Goal: Feedback & Contribution: Submit feedback/report problem

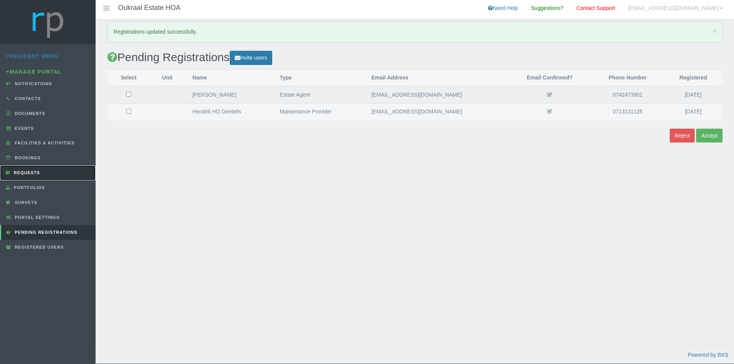
click at [34, 173] on span "Requests" at bounding box center [26, 172] width 28 height 5
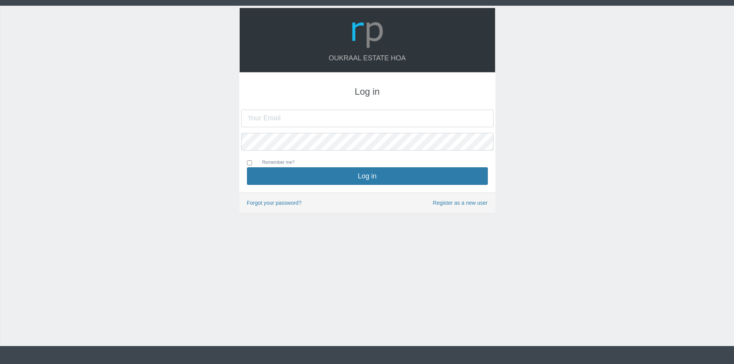
click at [321, 119] on input "text" at bounding box center [367, 119] width 252 height 18
type input "[EMAIL_ADDRESS][DOMAIN_NAME]"
click at [247, 167] on button "Log in" at bounding box center [367, 176] width 241 height 18
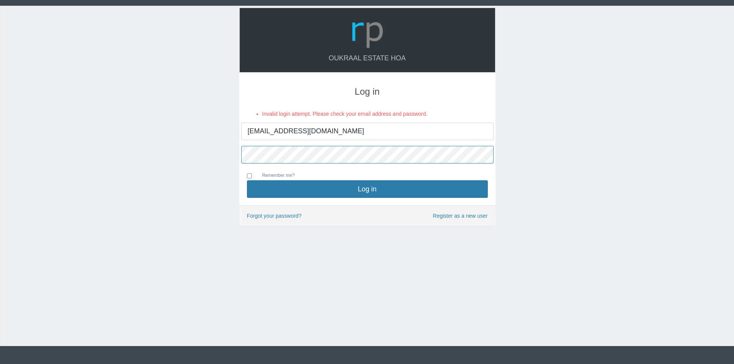
click at [247, 180] on button "Log in" at bounding box center [367, 189] width 241 height 18
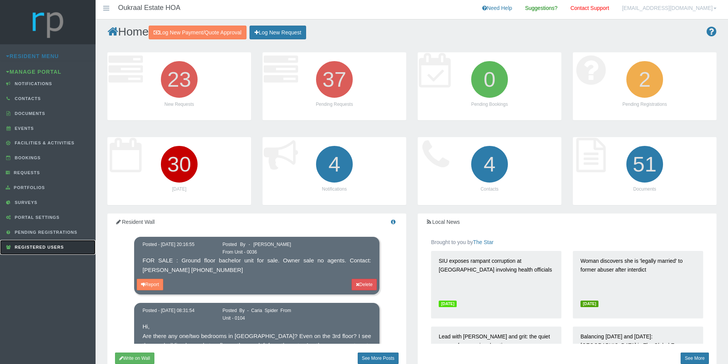
click at [52, 248] on span "Registered Users" at bounding box center [38, 247] width 51 height 5
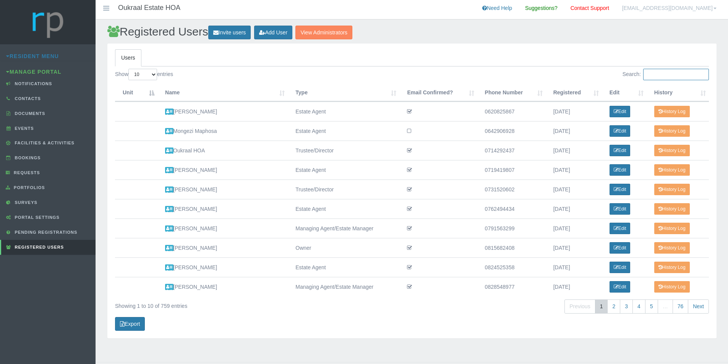
click at [664, 73] on input "Search:" at bounding box center [676, 74] width 66 height 11
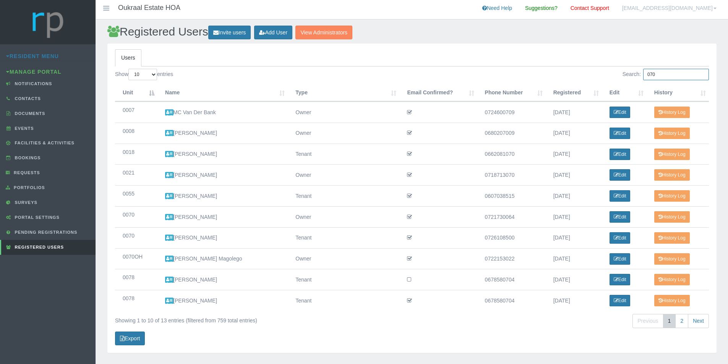
type input "070"
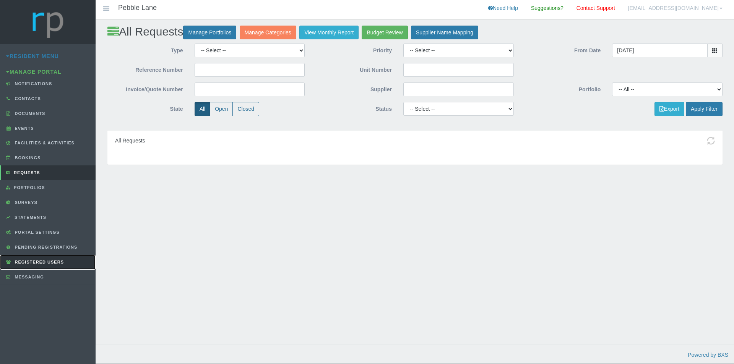
click at [53, 260] on span "Registered Users" at bounding box center [38, 262] width 51 height 5
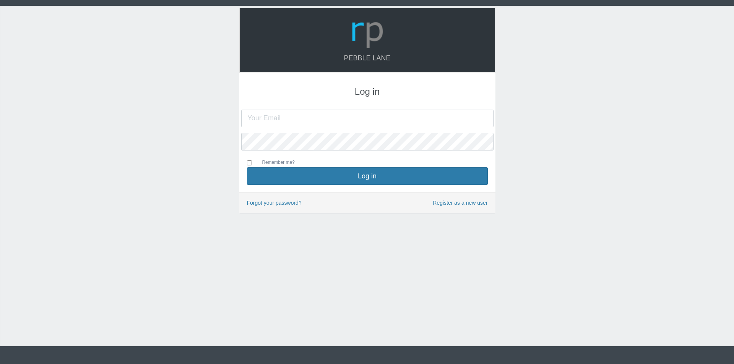
click at [318, 120] on input "text" at bounding box center [367, 119] width 252 height 18
type input "[EMAIL_ADDRESS][DOMAIN_NAME]"
click at [247, 167] on button "Log in" at bounding box center [367, 176] width 241 height 18
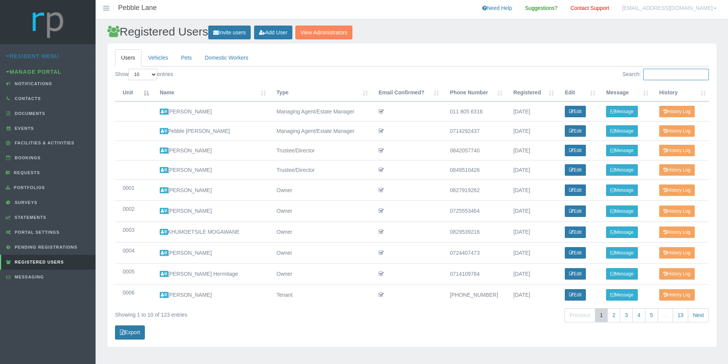
click at [658, 72] on input "Search:" at bounding box center [676, 74] width 66 height 11
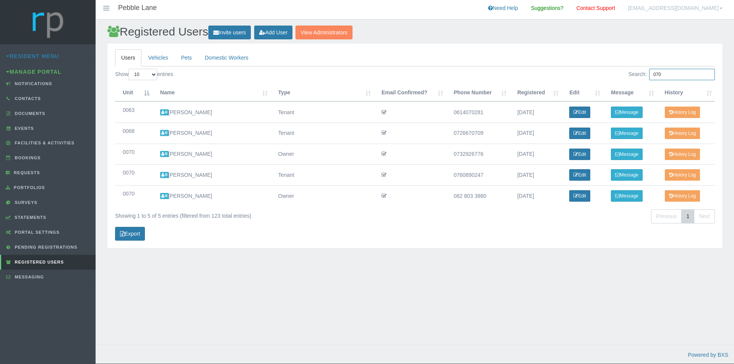
type input "070"
click at [586, 174] on link "Edit" at bounding box center [579, 174] width 21 height 11
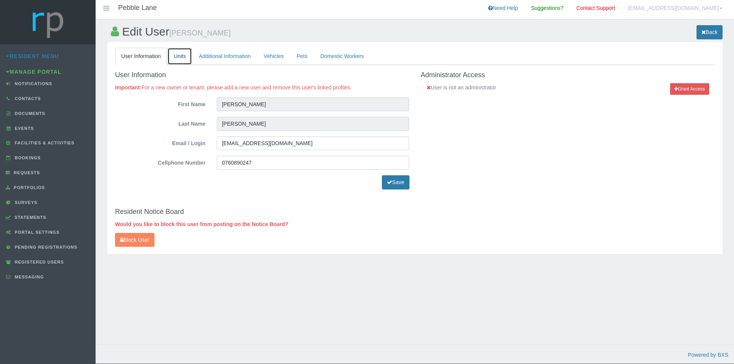
click at [179, 57] on link "Units" at bounding box center [179, 56] width 24 height 17
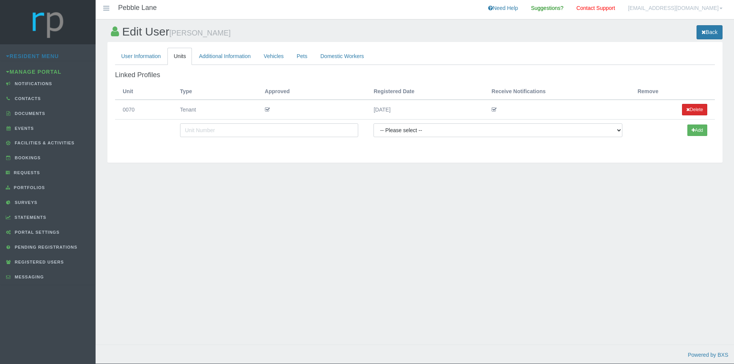
click at [700, 108] on button "Delete" at bounding box center [694, 109] width 25 height 11
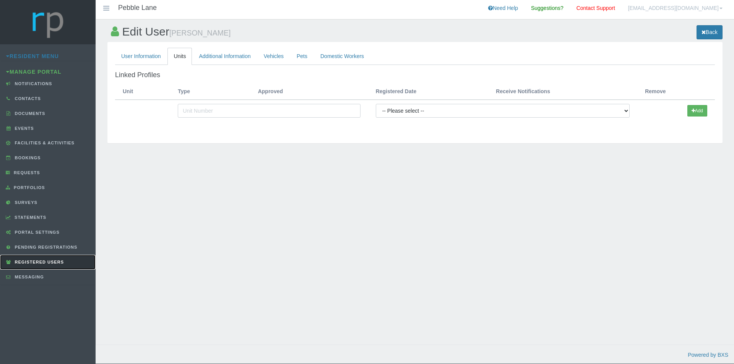
click at [53, 265] on link "Registered Users" at bounding box center [48, 262] width 96 height 15
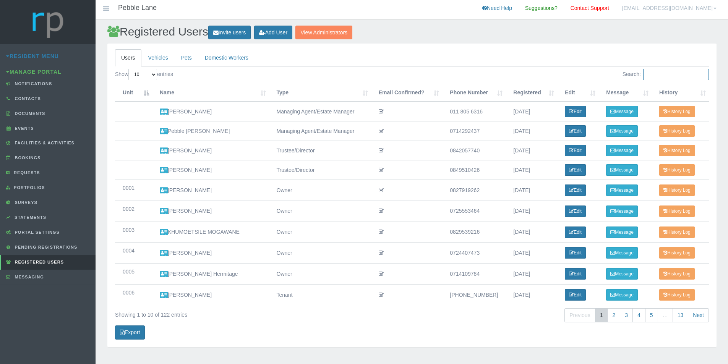
click at [664, 73] on input "Search:" at bounding box center [676, 74] width 66 height 11
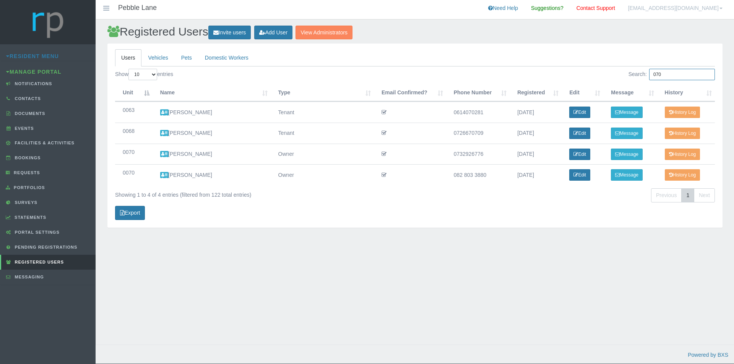
type input "070"
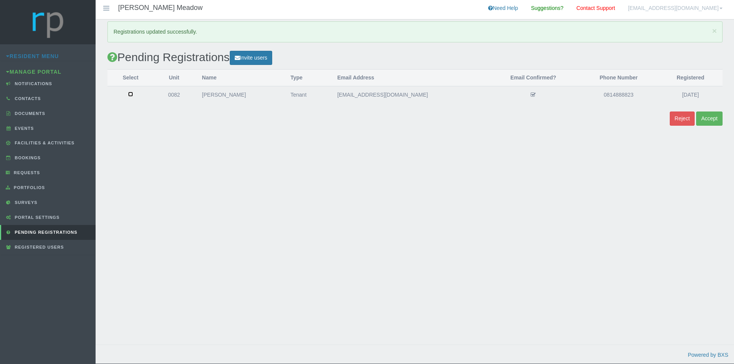
click at [133, 94] on input "checkbox" at bounding box center [130, 94] width 5 height 5
checkbox input "true"
click at [718, 117] on button "Accept" at bounding box center [709, 119] width 26 height 14
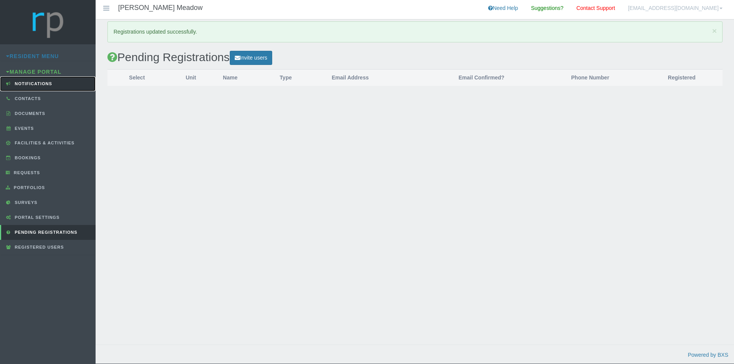
drag, startPoint x: 0, startPoint y: 0, endPoint x: 33, endPoint y: 86, distance: 91.7
click at [33, 86] on span "Notifications" at bounding box center [32, 83] width 39 height 5
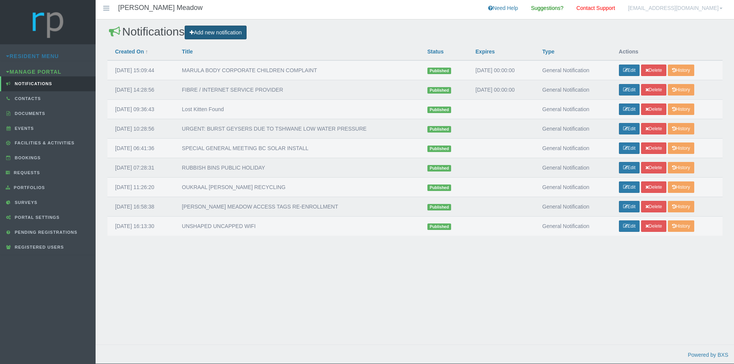
click at [222, 35] on link "Add new notification" at bounding box center [216, 33] width 62 height 14
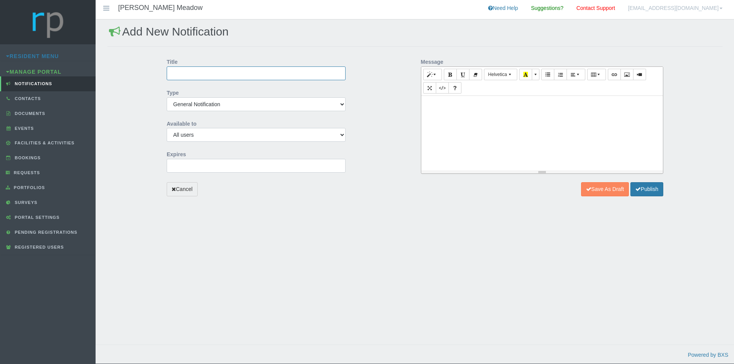
click at [224, 76] on input "Title" at bounding box center [256, 73] width 179 height 14
type input "TSHWANE RATES AND TAXES BILLING ERROR"
click at [244, 135] on select "All users Managing Agent/Estate Manager Trustee/Director Estate Agent Maintenan…" at bounding box center [256, 135] width 179 height 14
select select "OWNER"
click at [167, 128] on select "All users Managing Agent/Estate Manager Trustee/Director Estate Agent Maintenan…" at bounding box center [256, 135] width 179 height 14
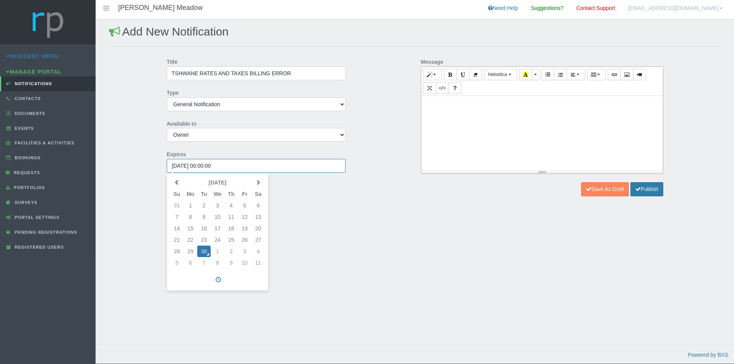
click at [205, 168] on input "2025-09-30 00:00:00" at bounding box center [256, 166] width 179 height 14
click at [257, 181] on span at bounding box center [257, 182] width 5 height 5
click at [242, 248] on td "31" at bounding box center [244, 251] width 13 height 11
type input "2025-10-31 00:00:00"
click at [464, 118] on div at bounding box center [542, 133] width 242 height 75
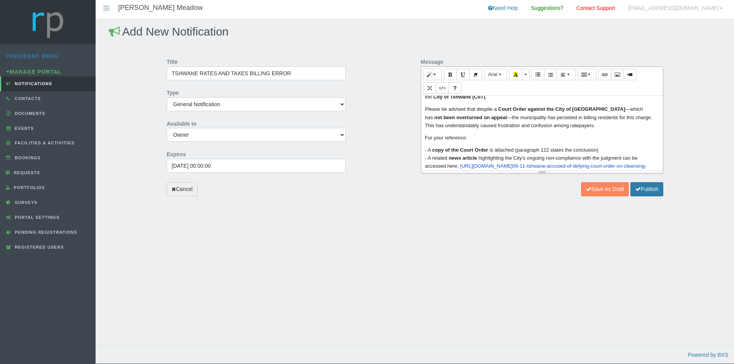
scroll to position [49, 0]
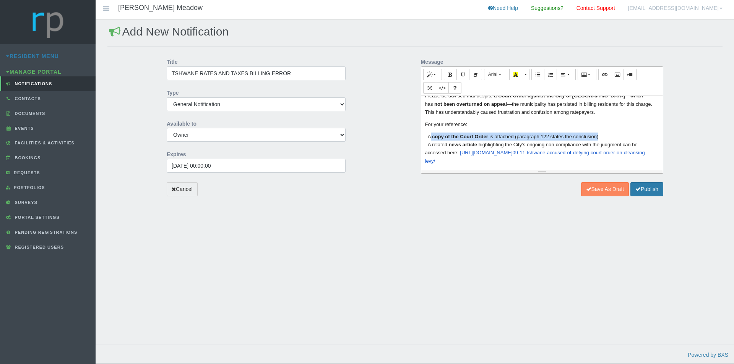
drag, startPoint x: 429, startPoint y: 136, endPoint x: 605, endPoint y: 138, distance: 175.4
click at [605, 138] on p "- A copy of the Court Order is attached (paragraph 122 states the conclusion) -…" at bounding box center [542, 165] width 234 height 65
click at [521, 274] on div "Add New Notification Title TSHWANE RATES AND TAXES BILLING ERROR Type General N…" at bounding box center [415, 189] width 638 height 340
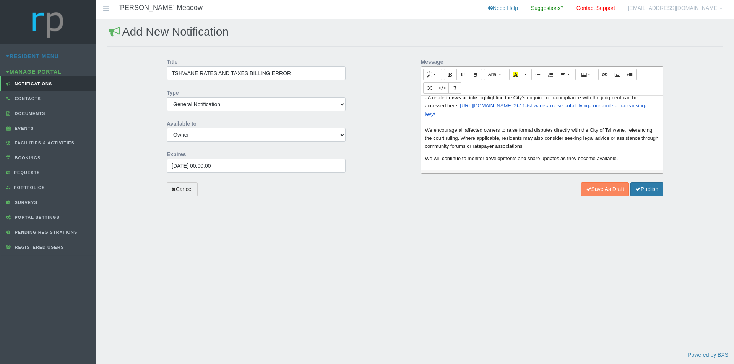
scroll to position [57, 0]
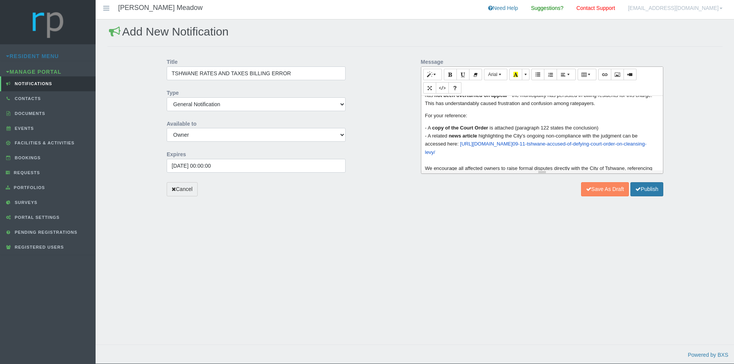
click at [551, 128] on p "- A copy of the Court Order is attached (paragraph 122 states the conclusion) -…" at bounding box center [542, 156] width 234 height 65
click at [564, 128] on p "- A copy of the Court Order is attached (paragraph 122, PAGE 45 states the conc…" at bounding box center [542, 156] width 234 height 65
click at [566, 128] on p "- A copy of the Court Order is attached (paragraph 122, PAGE 45 states the conc…" at bounding box center [542, 156] width 234 height 65
click at [493, 154] on p "- A copy of the Court Order is attached (paragraph 122, Page 45 states the conc…" at bounding box center [542, 156] width 234 height 65
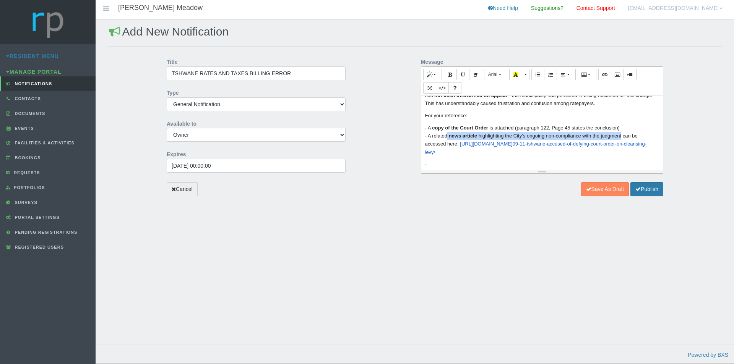
drag, startPoint x: 449, startPoint y: 136, endPoint x: 622, endPoint y: 139, distance: 173.5
click at [622, 139] on p "- A copy of the Court Order is attached (paragraph 122, Page 45 states the conc…" at bounding box center [542, 140] width 234 height 32
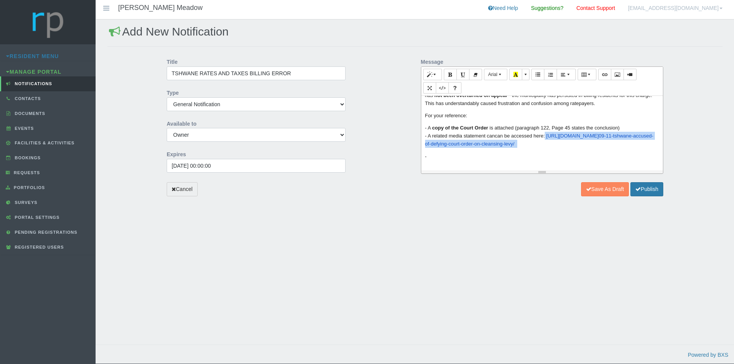
drag, startPoint x: 548, startPoint y: 135, endPoint x: 563, endPoint y: 147, distance: 19.3
click at [563, 147] on p "- A copy of the Court Order is attached (paragraph 122, Page 45 states the conc…" at bounding box center [542, 136] width 234 height 24
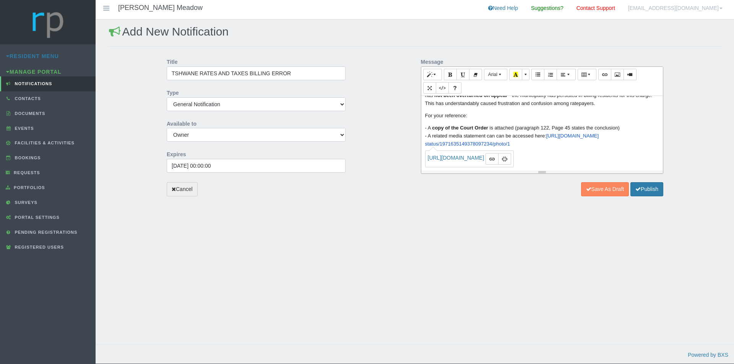
click at [570, 152] on p "- We encourage all affected owners to raise formal disputes directly with the C…" at bounding box center [542, 172] width 234 height 41
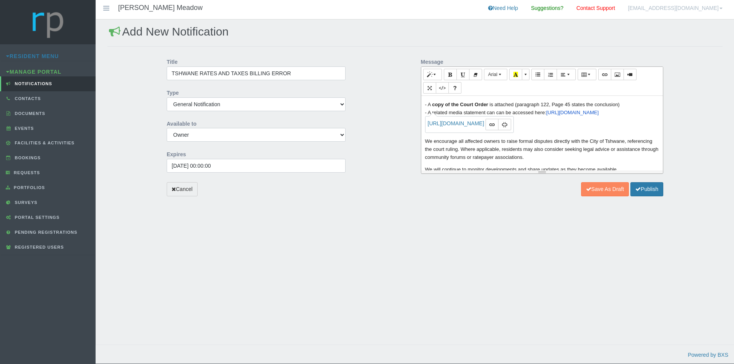
scroll to position [92, 0]
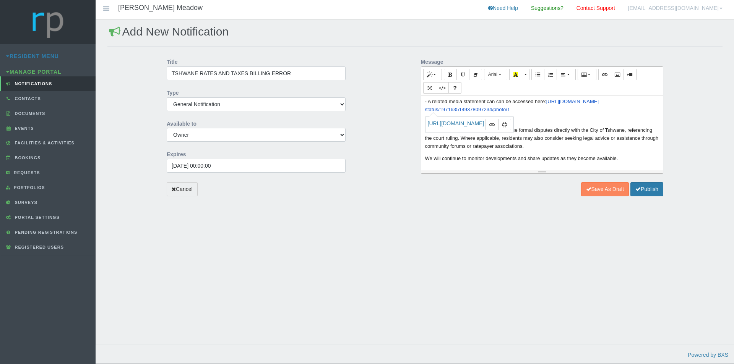
drag, startPoint x: 588, startPoint y: 125, endPoint x: 585, endPoint y: 139, distance: 15.1
click at [588, 125] on p "We encourage all affected owners to raise formal disputes directly with the Cit…" at bounding box center [542, 134] width 234 height 32
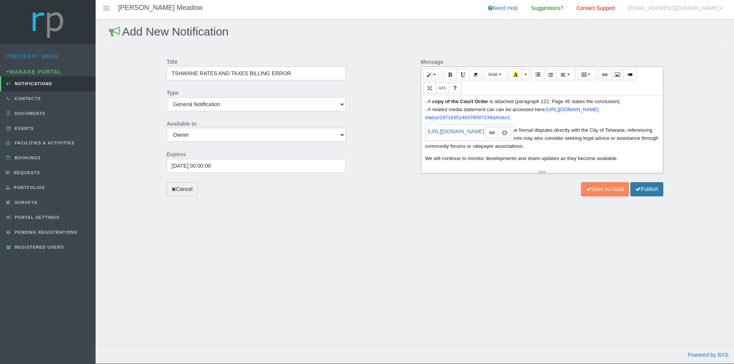
click at [553, 137] on p "We encourage all affected owners to raise formal disputes directly with the Cit…" at bounding box center [542, 138] width 234 height 24
click at [622, 158] on p "We will continue to monitor developments and share updates as they become avail…" at bounding box center [542, 158] width 234 height 8
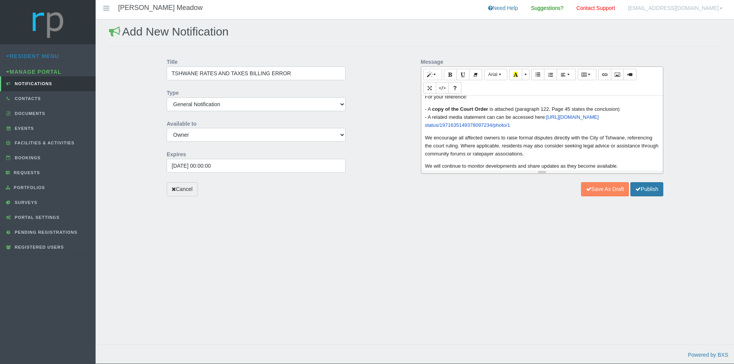
scroll to position [76, 0]
click at [624, 138] on p "We encourage all affected owners to raise formal disputes directly with the Cit…" at bounding box center [542, 145] width 234 height 24
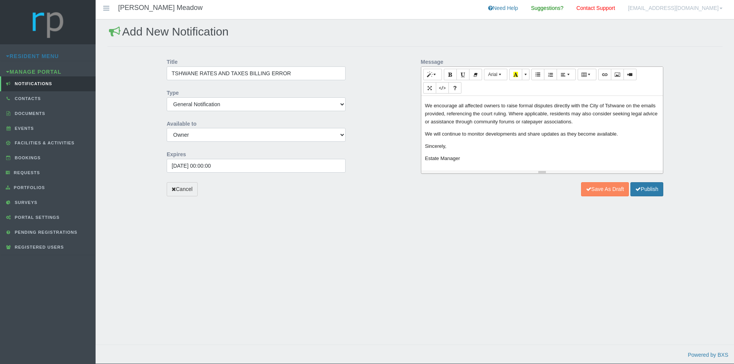
scroll to position [70, 0]
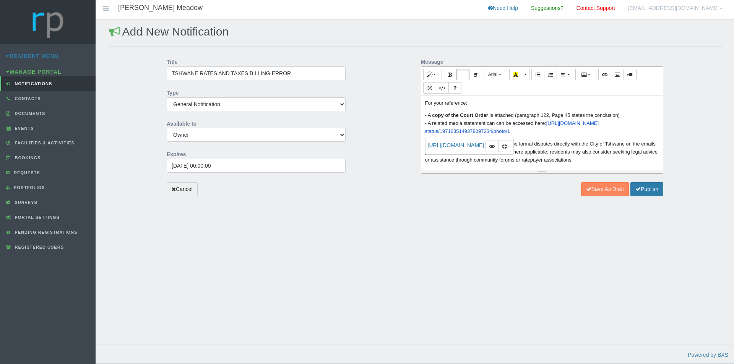
click at [570, 149] on p "We encourage all affected owners to raise formal disputes directly with the Cit…" at bounding box center [542, 152] width 234 height 24
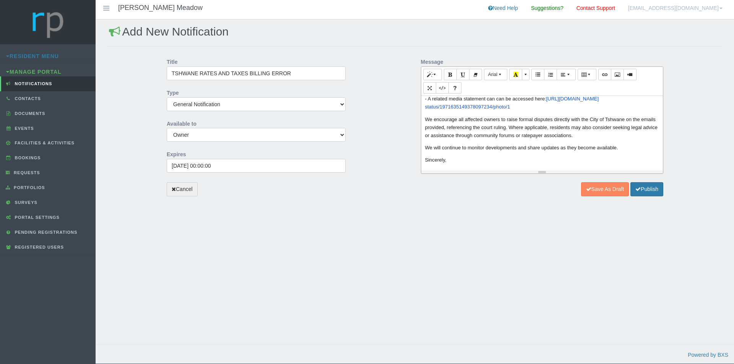
scroll to position [108, 0]
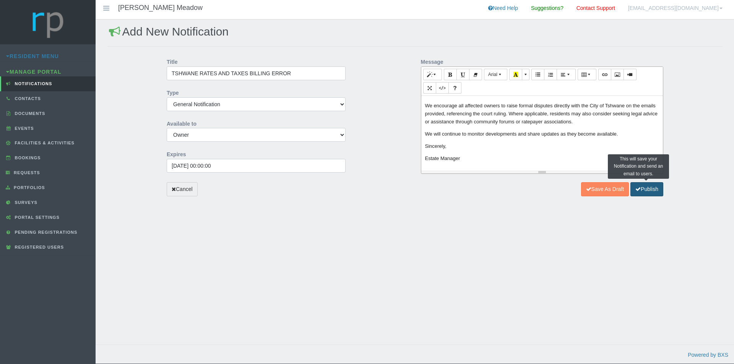
click at [640, 190] on button "Publish" at bounding box center [646, 189] width 33 height 14
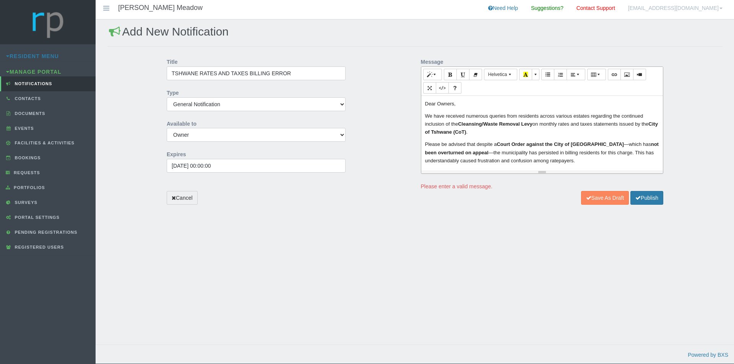
click at [536, 152] on p "Please be advised that despite a Court Order against the City of [GEOGRAPHIC_DA…" at bounding box center [542, 152] width 234 height 24
click at [505, 131] on p "We have received numerous queries from residents across various estates regardi…" at bounding box center [542, 124] width 234 height 24
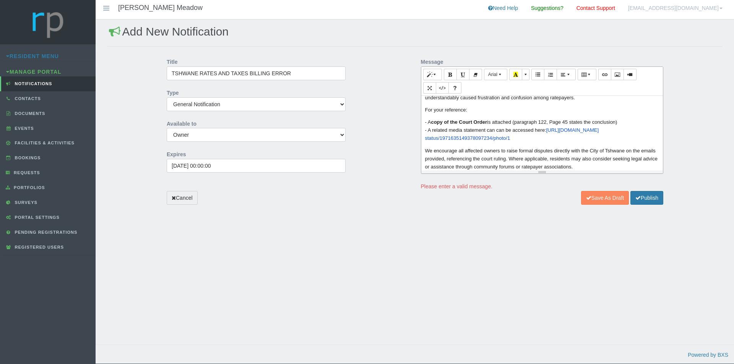
scroll to position [76, 0]
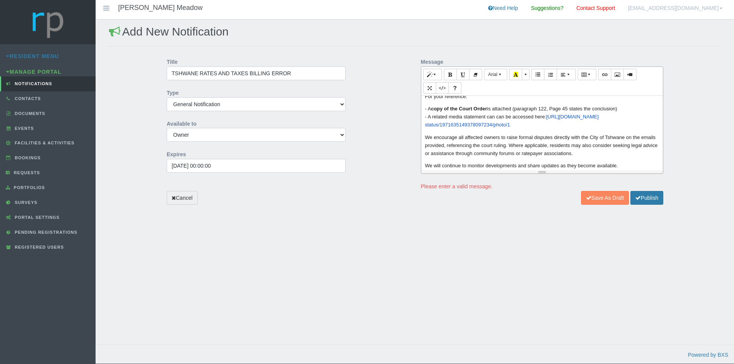
click at [547, 118] on p "- A copy of the Court Order is attached (paragraph 122, Page 45 states the conc…" at bounding box center [542, 117] width 234 height 24
click at [518, 133] on div "Dear Owners, We have received numerous queries from residents across various es…" at bounding box center [542, 133] width 242 height 75
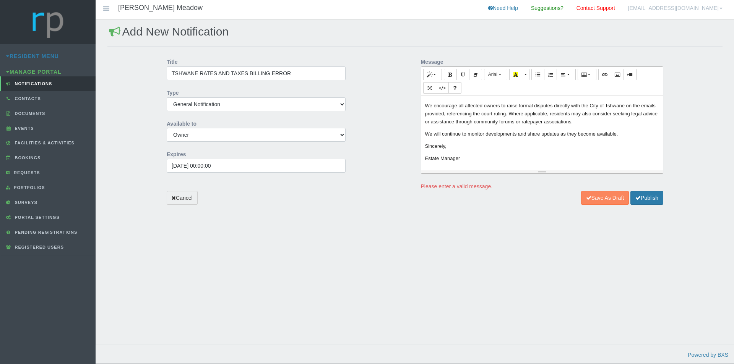
click at [511, 154] on div "Dear Owners, We have received numerous queries from residents across various es…" at bounding box center [542, 133] width 242 height 75
click at [647, 197] on button "Publish" at bounding box center [646, 198] width 33 height 14
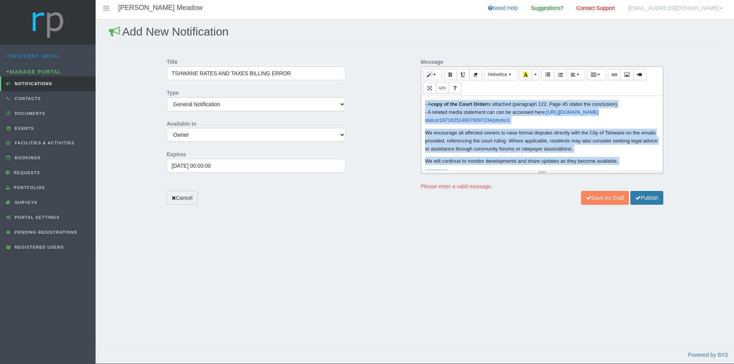
scroll to position [109, 0]
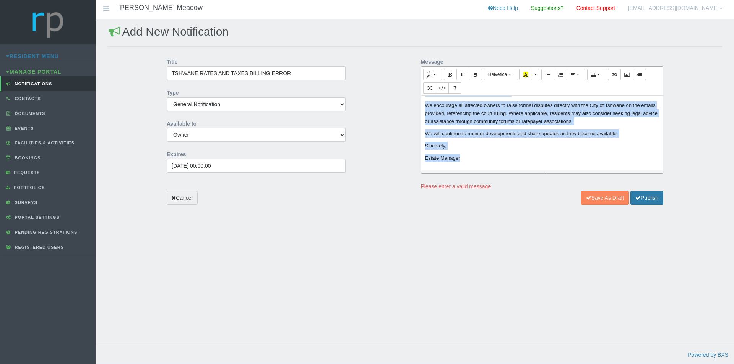
drag, startPoint x: 424, startPoint y: 105, endPoint x: 487, endPoint y: 149, distance: 77.4
click at [567, 186] on div "Message p Quote Code Header 1 Header 2 Header 3 Header 4 Header 5 Header 6 Helv…" at bounding box center [542, 123] width 254 height 136
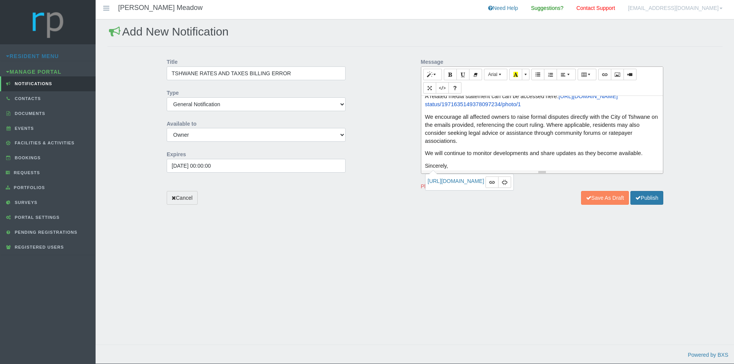
scroll to position [112, 0]
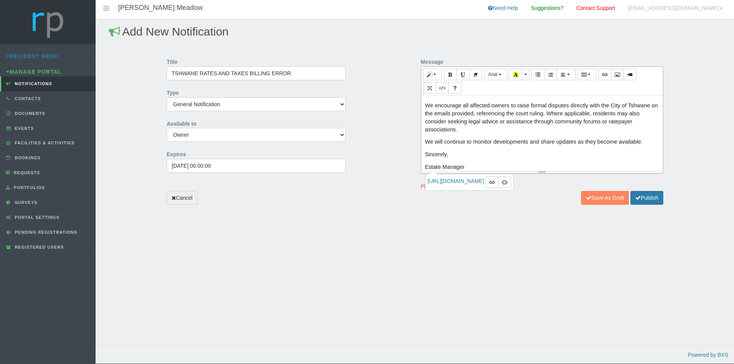
click at [580, 148] on div "Dear Owners, We have received numerous queries from residents across various es…" at bounding box center [542, 133] width 242 height 75
click at [650, 198] on button "Publish" at bounding box center [646, 198] width 33 height 14
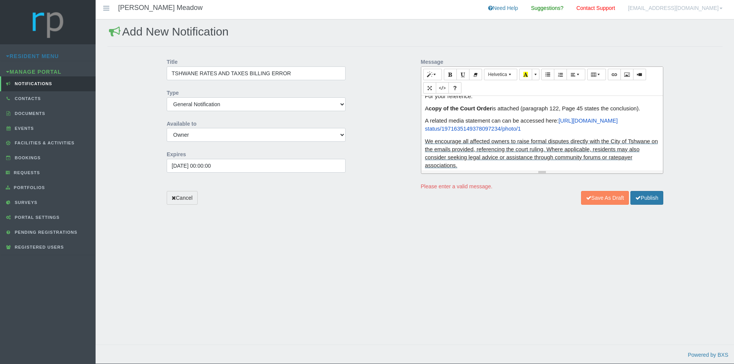
scroll to position [38, 0]
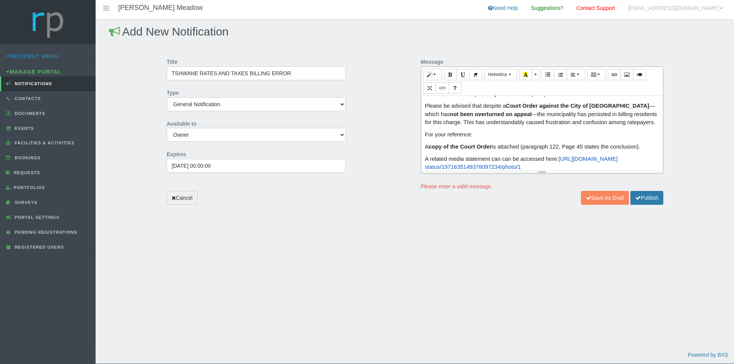
click at [473, 135] on p "For your reference:" at bounding box center [542, 135] width 234 height 8
click at [523, 116] on span "Please be advised that despite a Court Order against the City of Tshwane —which…" at bounding box center [541, 114] width 232 height 22
click at [621, 107] on span "Please be advised that despite a Court Order against the City of Tshwane —which…" at bounding box center [540, 114] width 230 height 22
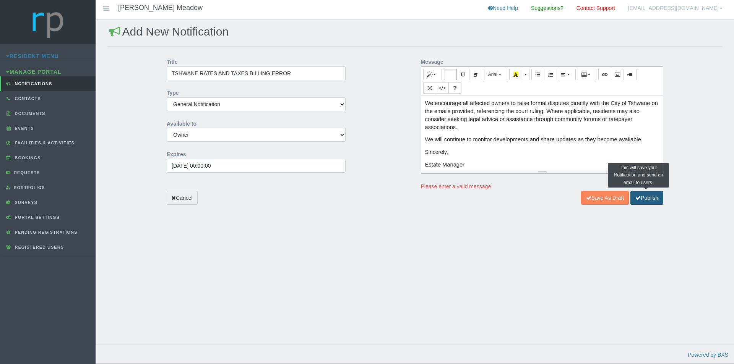
click at [648, 200] on button "Publish" at bounding box center [646, 198] width 33 height 14
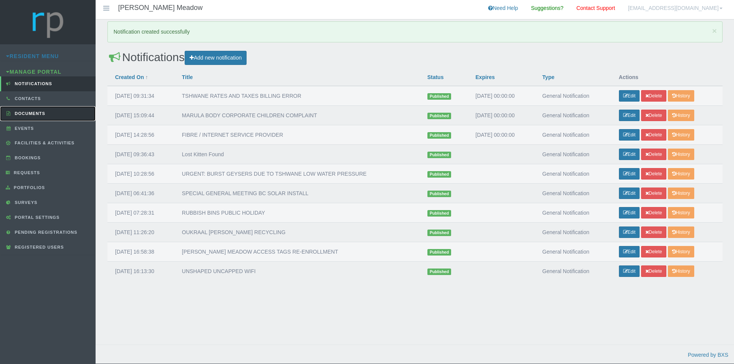
click at [33, 115] on span "Documents" at bounding box center [29, 113] width 32 height 5
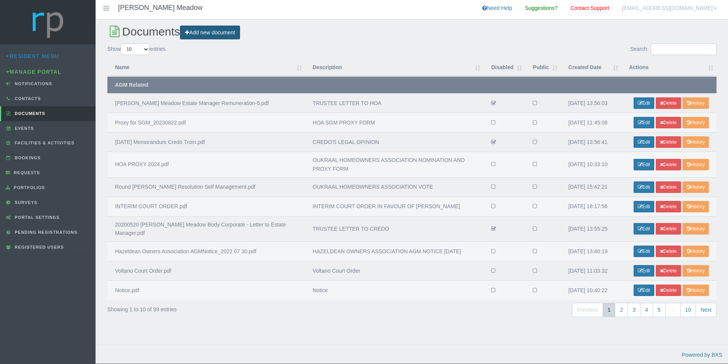
click at [207, 34] on link "Add new document" at bounding box center [210, 33] width 60 height 14
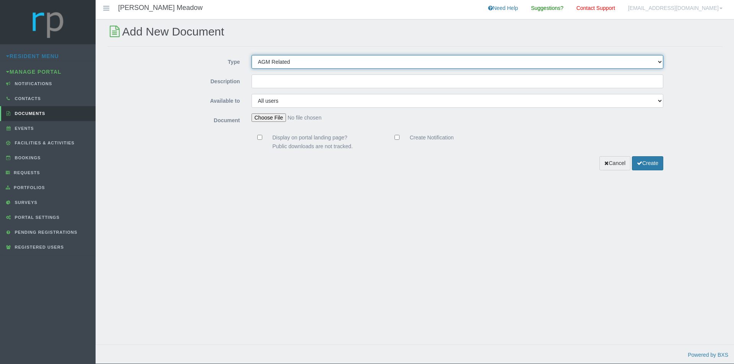
click at [304, 63] on select "AGM Related News Article Construction Environmental Financial Documents General…" at bounding box center [457, 62] width 412 height 14
select select "ARTICLE"
click at [251, 55] on select "AGM Related News Article Construction Environmental Financial Documents General…" at bounding box center [457, 62] width 412 height 14
click at [289, 82] on input "Description" at bounding box center [457, 82] width 412 height 14
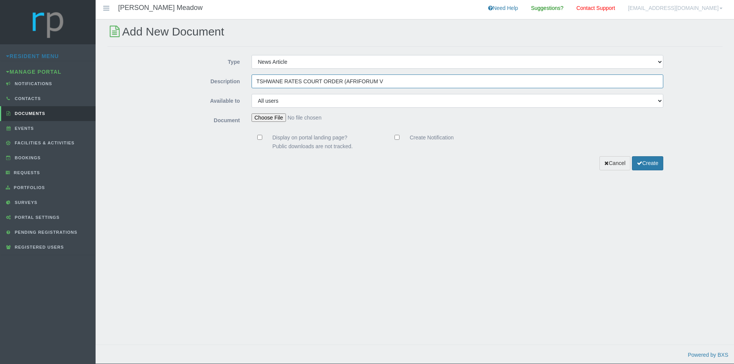
click at [475, 81] on input "TSHWANE RATES COURT ORDER (AFRIFORUM V" at bounding box center [457, 82] width 412 height 14
type input "TSHWANE RATES COURT ORDER (AFRIFORUM v CITY TSHWANE) 2025"
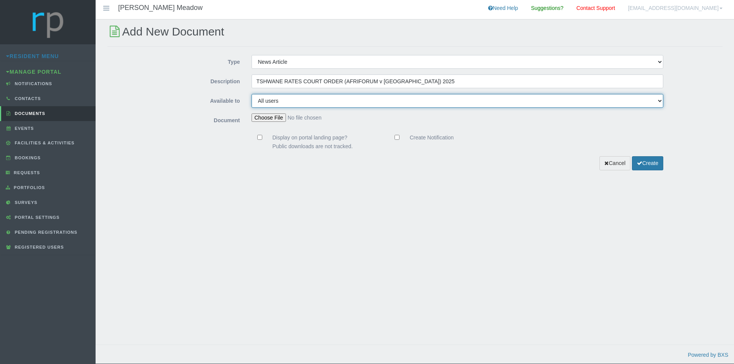
click at [657, 102] on select "All users Managing Agent/Estate Manager Trustee/Director Estate Agent Maintenan…" at bounding box center [457, 101] width 412 height 14
select select "OWNER"
click at [251, 94] on select "All users Managing Agent/Estate Manager Trustee/Director Estate Agent Maintenan…" at bounding box center [457, 101] width 412 height 14
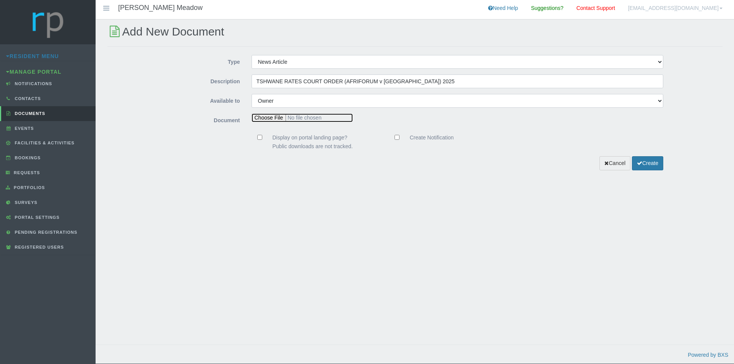
click at [270, 118] on input "file" at bounding box center [301, 117] width 101 height 9
click at [274, 318] on div "Add New Document Type AGM Related News Article Construction Environmental Finan…" at bounding box center [415, 189] width 638 height 340
click at [274, 117] on input "file" at bounding box center [301, 117] width 101 height 9
type input "C:\fakepath\Afriforum NPC v City of Tshwane Metropolitan Municipality and Other…"
click at [397, 136] on input "Create Notification" at bounding box center [396, 137] width 5 height 5
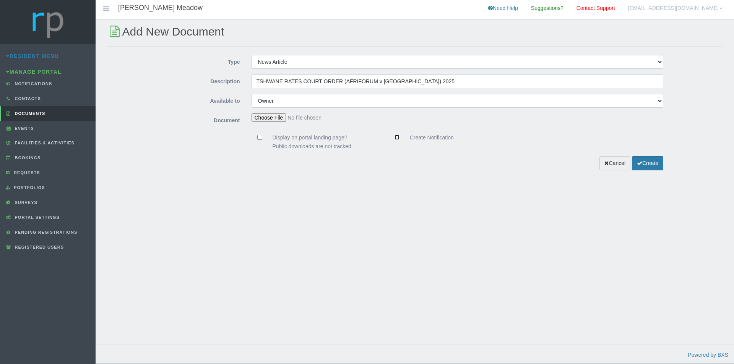
checkbox input "true"
drag, startPoint x: 653, startPoint y: 164, endPoint x: 646, endPoint y: 120, distance: 45.0
click at [651, 140] on div "Type AGM Related News Article Construction Environmental Financial Documents Ge…" at bounding box center [414, 112] width 615 height 115
click at [647, 164] on button "Create" at bounding box center [647, 163] width 31 height 14
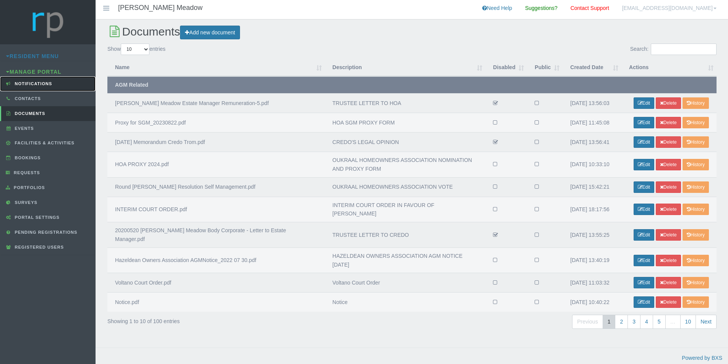
click at [45, 82] on span "Notifications" at bounding box center [32, 83] width 39 height 5
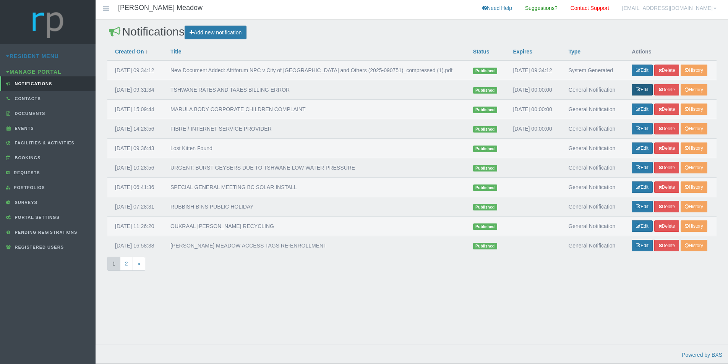
click at [644, 96] on link "Edit" at bounding box center [642, 89] width 21 height 11
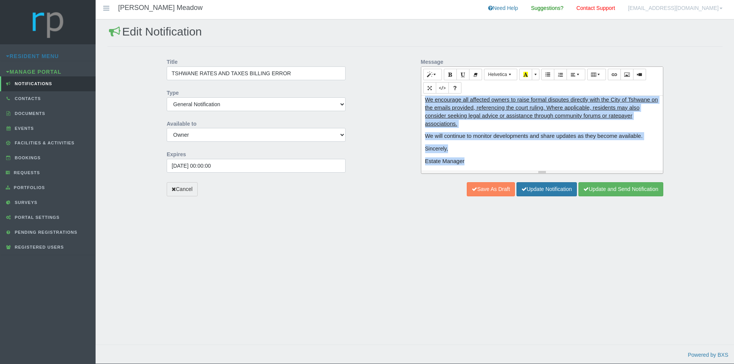
scroll to position [121, 0]
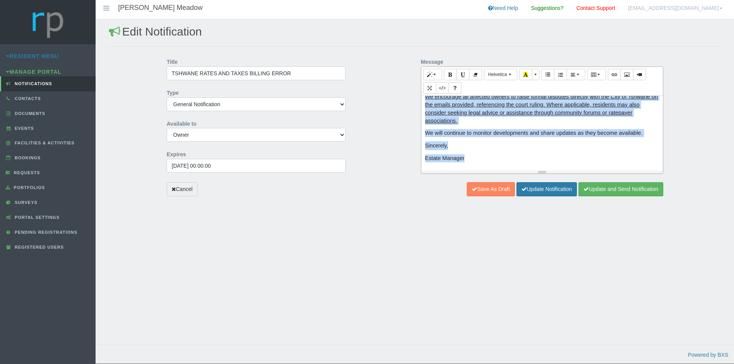
drag, startPoint x: 425, startPoint y: 105, endPoint x: 599, endPoint y: 170, distance: 186.0
click at [599, 170] on div "Dear Owners, We have received numerous queries from residents across various es…" at bounding box center [542, 133] width 242 height 75
copy div "Lore Ipsumd, Si amet consecte adipisci elitsed doei temporinc utlabo etdolor ma…"
click at [460, 155] on span "Estate Manager" at bounding box center [444, 158] width 39 height 6
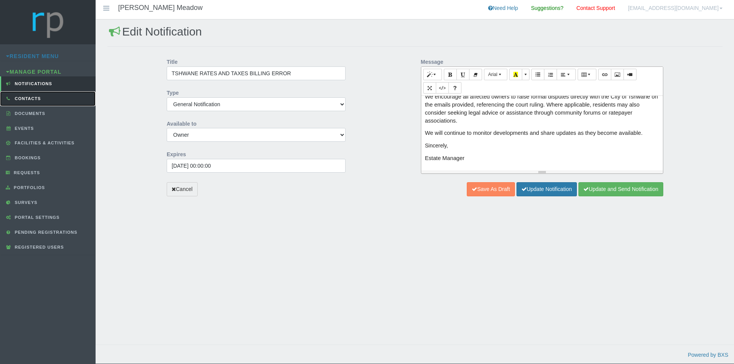
click at [26, 97] on span "Contacts" at bounding box center [27, 98] width 28 height 5
